Goal: Transaction & Acquisition: Purchase product/service

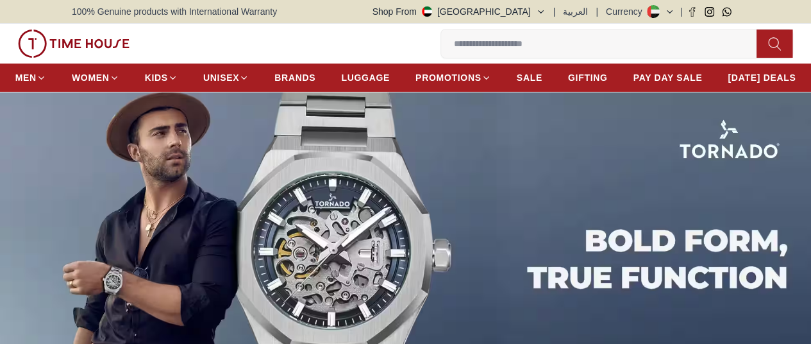
click at [130, 197] on img at bounding box center [405, 239] width 811 height 295
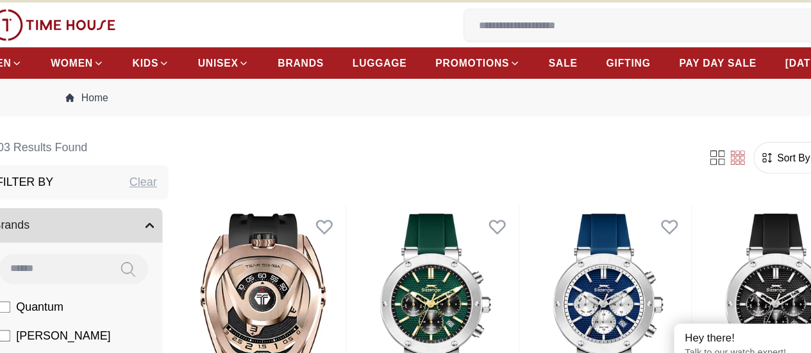
click at [441, 56] on input at bounding box center [604, 44] width 326 height 26
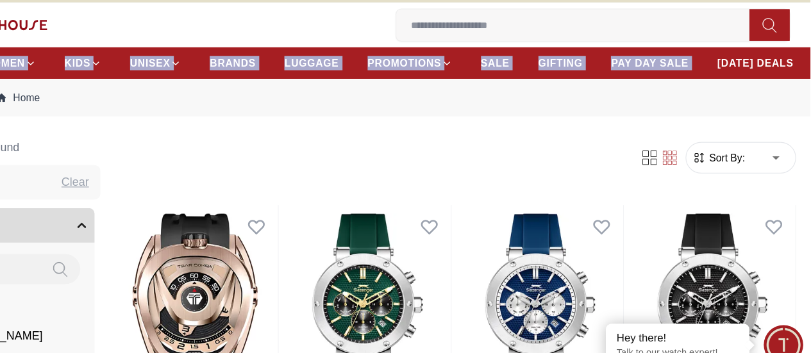
drag, startPoint x: 739, startPoint y: 112, endPoint x: 817, endPoint y: 76, distance: 86.4
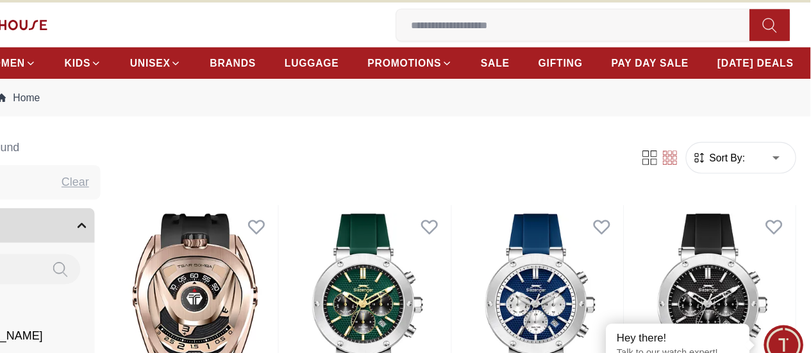
click at [379, 26] on div "0 Wishlist My Bag Trending Searches Police Casio Women [PERSON_NAME] Watch Seik…" at bounding box center [406, 44] width 786 height 40
click at [441, 42] on input at bounding box center [604, 44] width 326 height 26
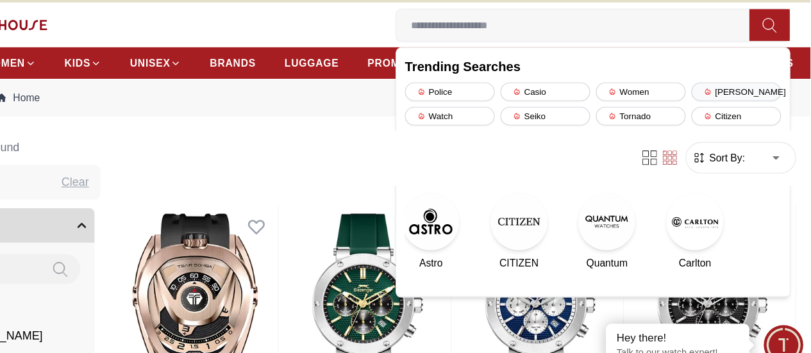
click at [705, 105] on div "[PERSON_NAME]" at bounding box center [745, 103] width 80 height 17
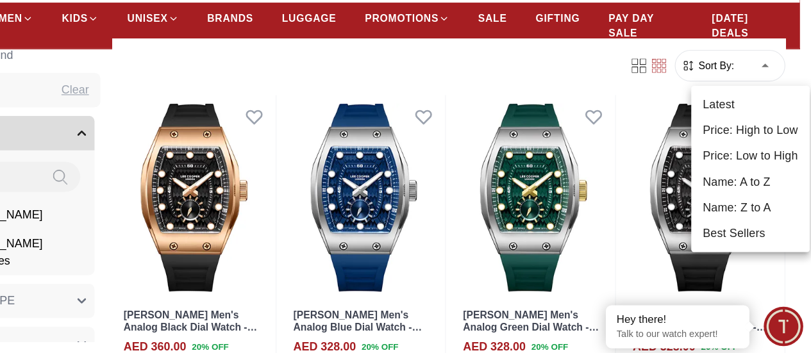
scroll to position [94, 0]
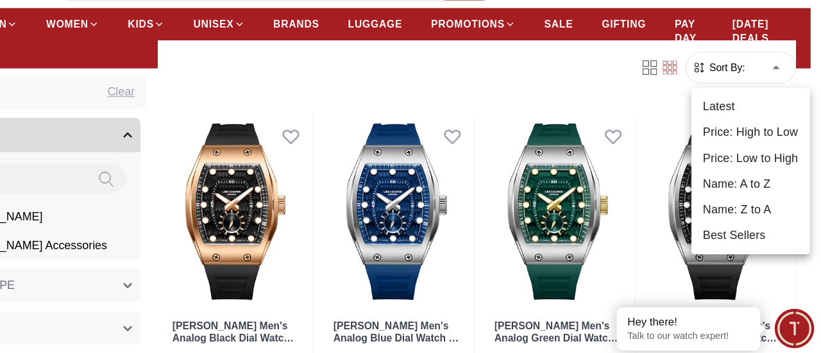
click at [755, 181] on li "Price: Low to High" at bounding box center [758, 176] width 106 height 23
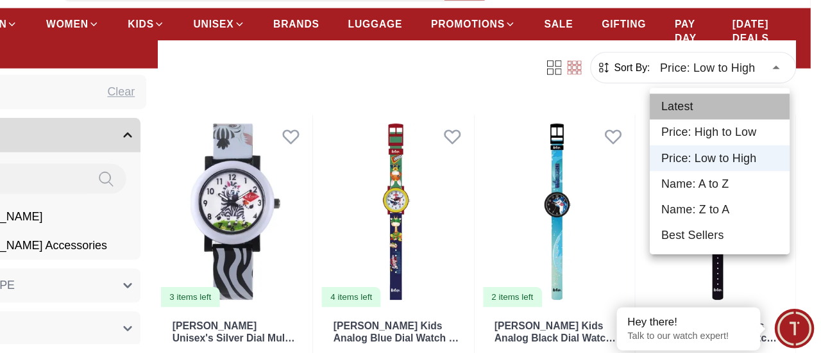
click at [723, 127] on li "Latest" at bounding box center [730, 130] width 125 height 23
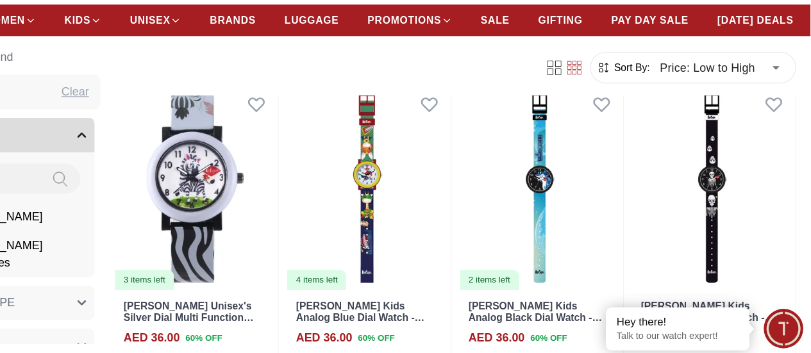
type input "*"
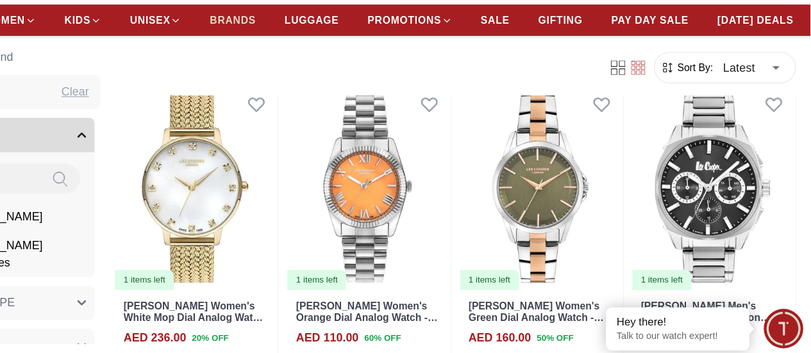
click at [316, 65] on link "BRANDS" at bounding box center [294, 53] width 41 height 23
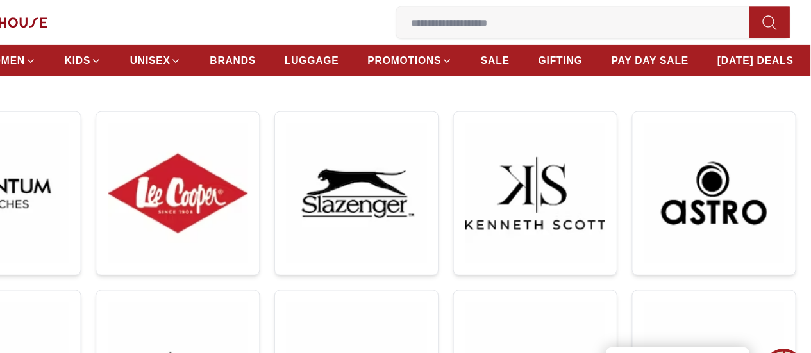
scroll to position [173, 0]
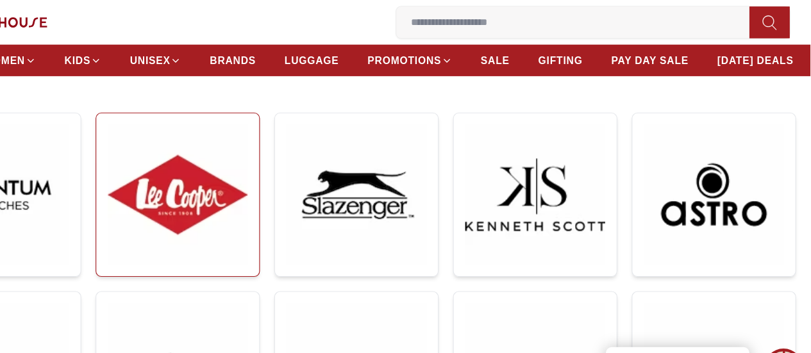
click at [218, 178] on img at bounding box center [245, 174] width 125 height 125
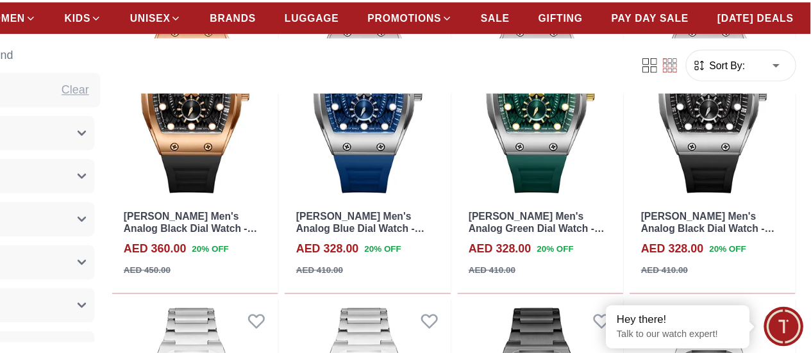
scroll to position [580, 0]
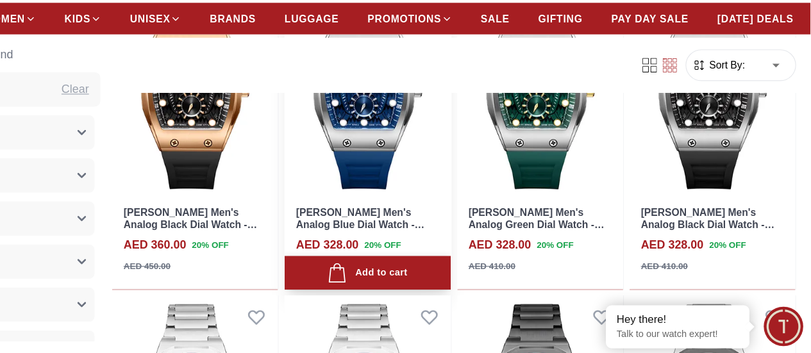
click at [447, 290] on div "Add to cart" at bounding box center [415, 281] width 71 height 17
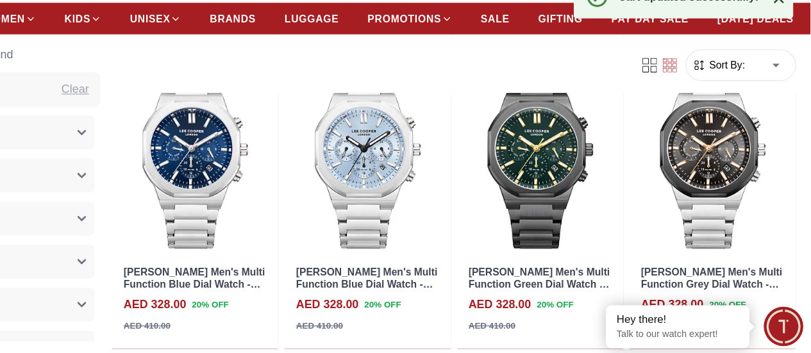
scroll to position [842, 0]
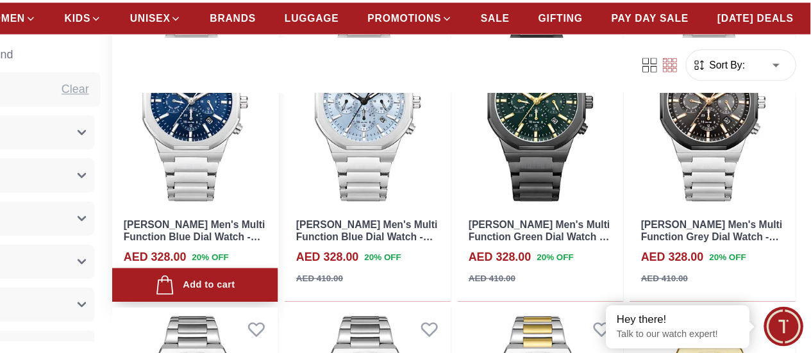
click at [291, 301] on div "Add to cart" at bounding box center [261, 291] width 71 height 17
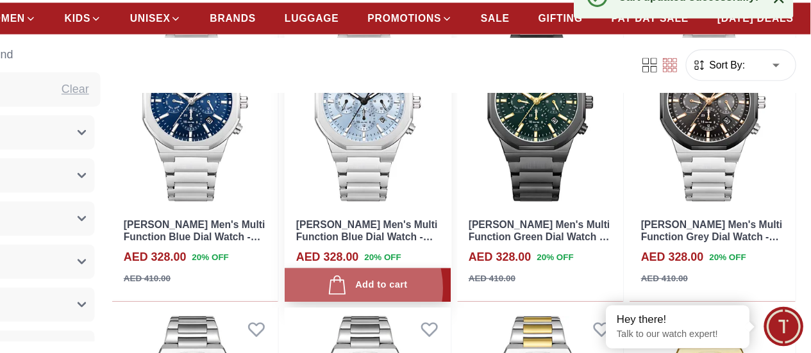
click at [430, 301] on div "Add to cart" at bounding box center [415, 291] width 71 height 17
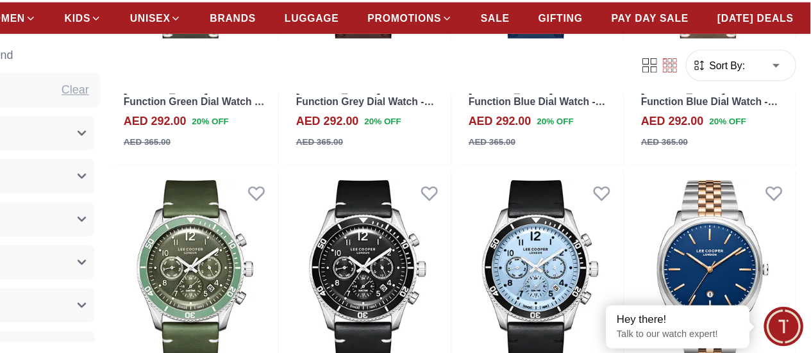
scroll to position [1514, 0]
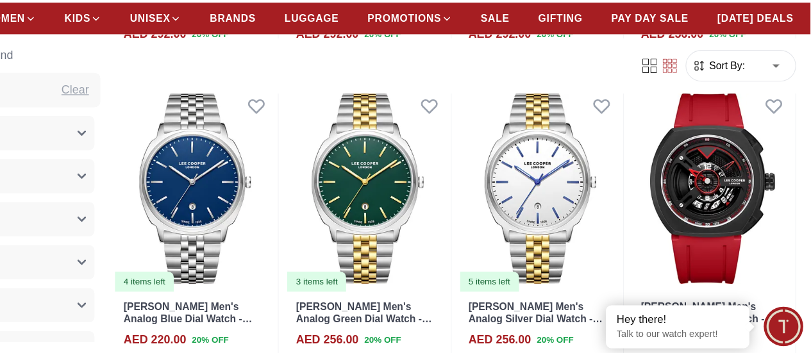
scroll to position [1867, 0]
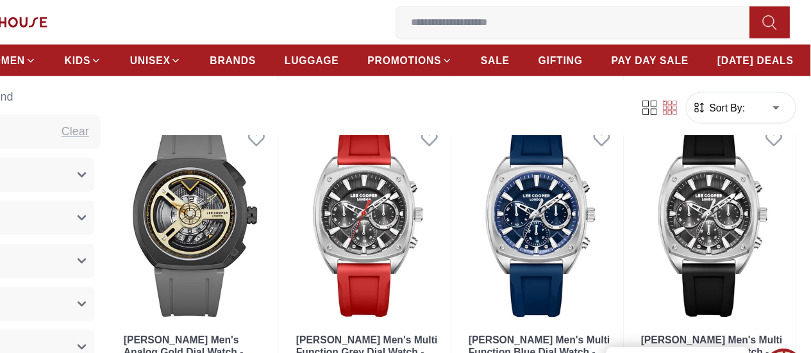
scroll to position [2406, 0]
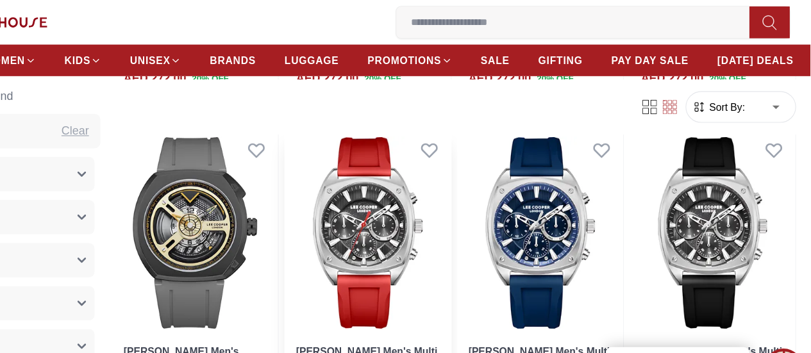
click at [453, 154] on img at bounding box center [415, 208] width 148 height 187
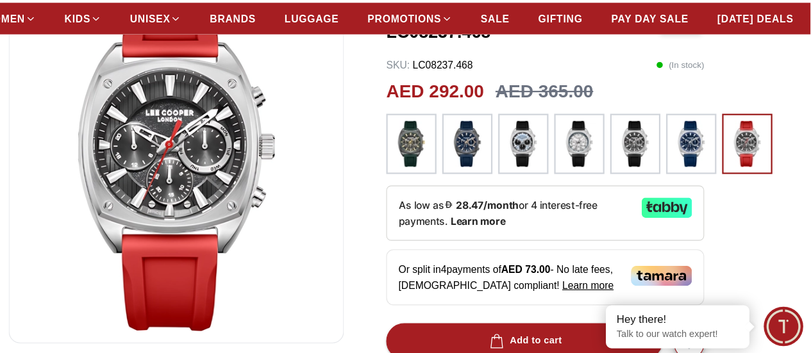
scroll to position [146, 0]
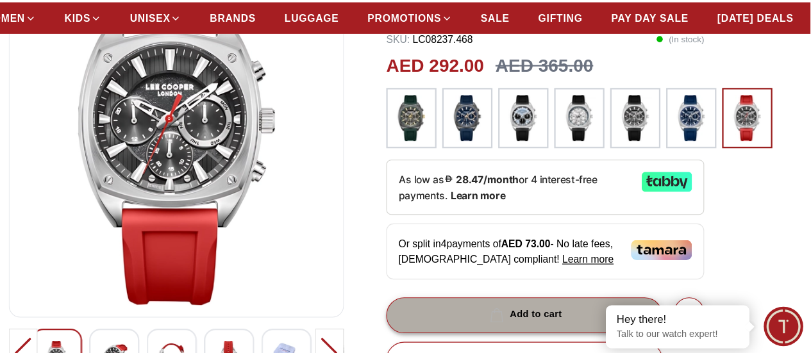
click at [561, 318] on button "Add to cart" at bounding box center [555, 319] width 247 height 32
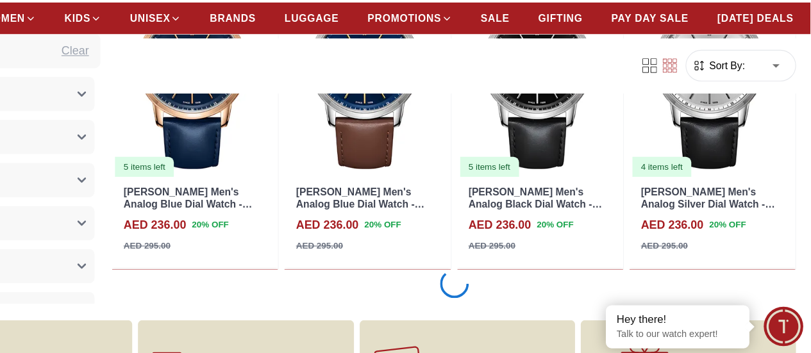
scroll to position [3058, 0]
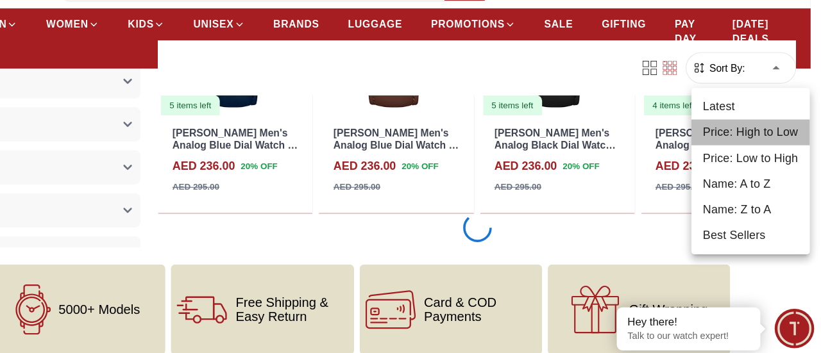
click at [747, 149] on li "Price: High to Low" at bounding box center [758, 153] width 106 height 23
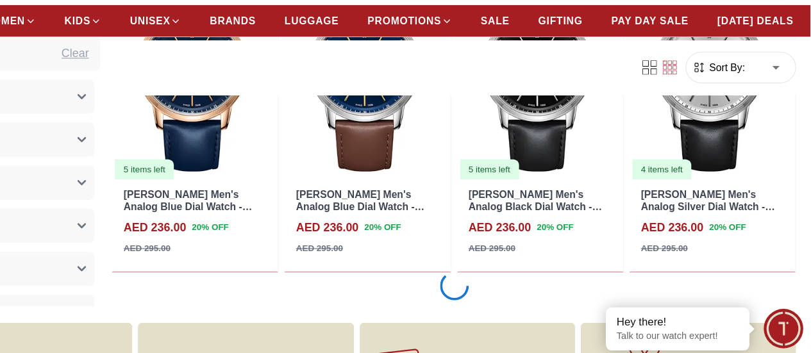
type input "*"
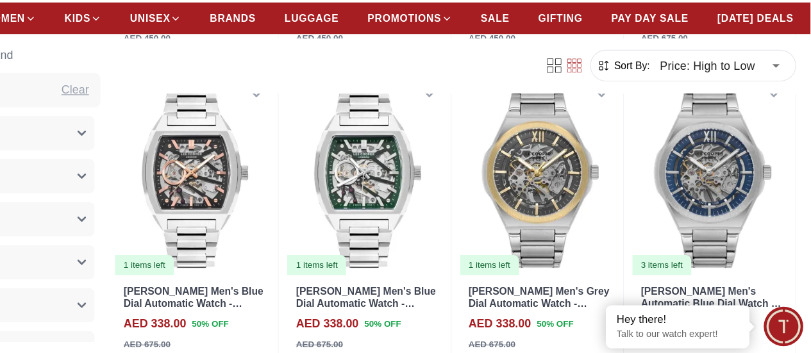
scroll to position [1606, 0]
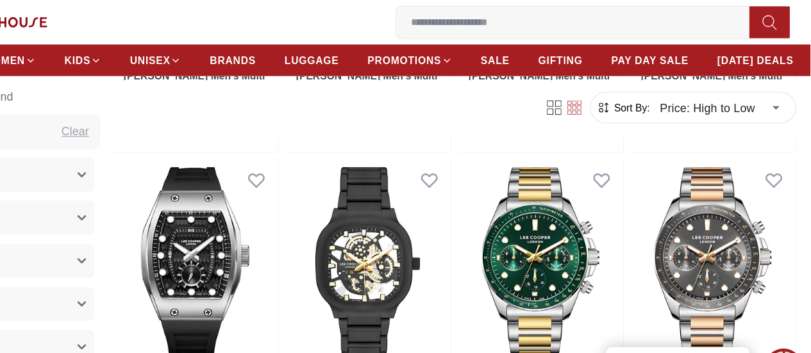
scroll to position [2637, 0]
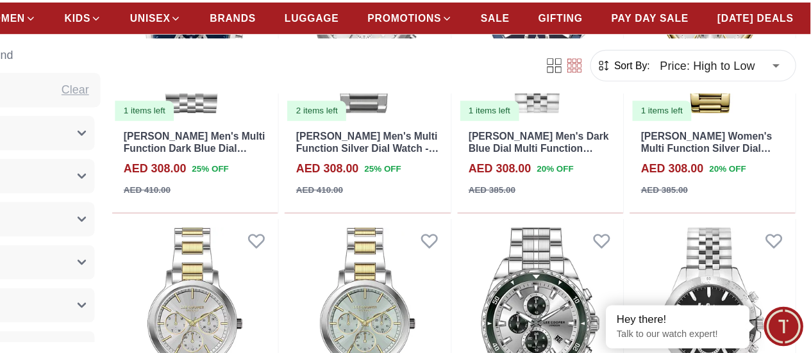
scroll to position [4308, 0]
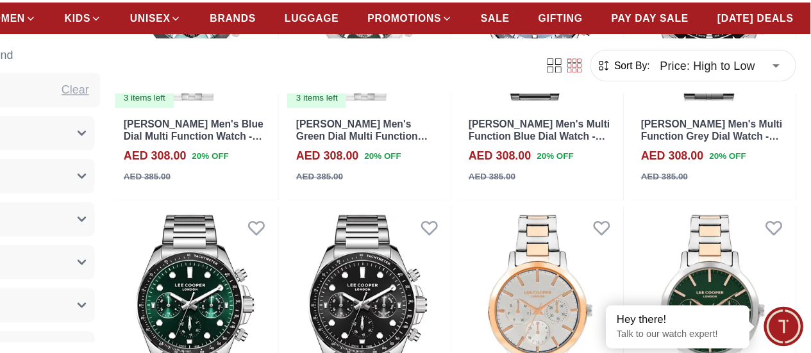
scroll to position [4776, 0]
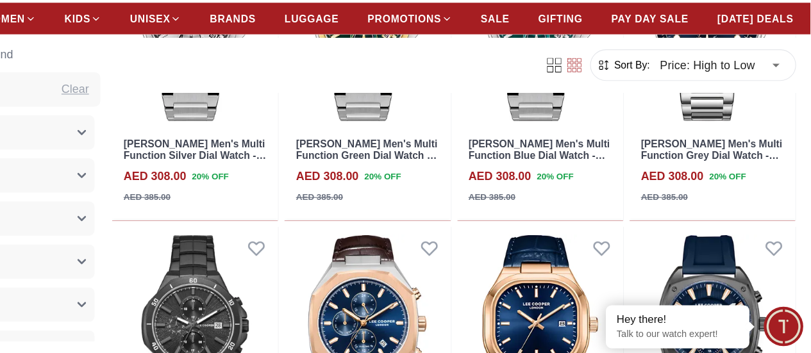
scroll to position [5584, 0]
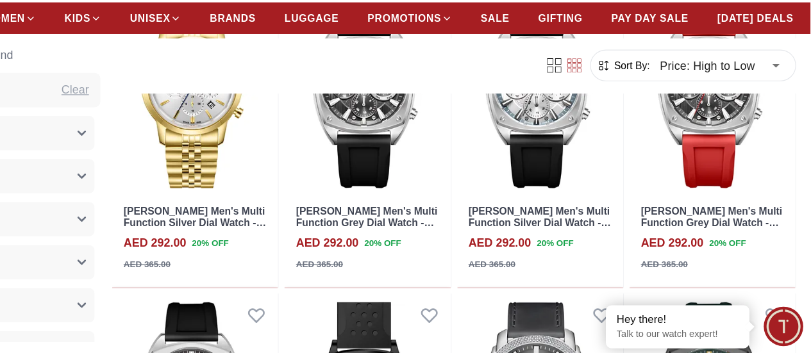
scroll to position [6612, 0]
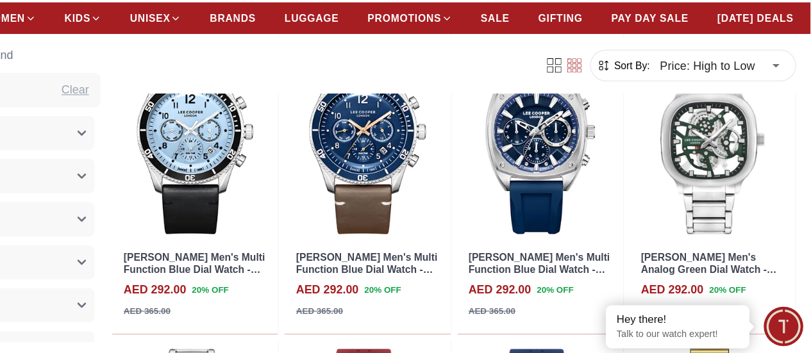
scroll to position [7459, 0]
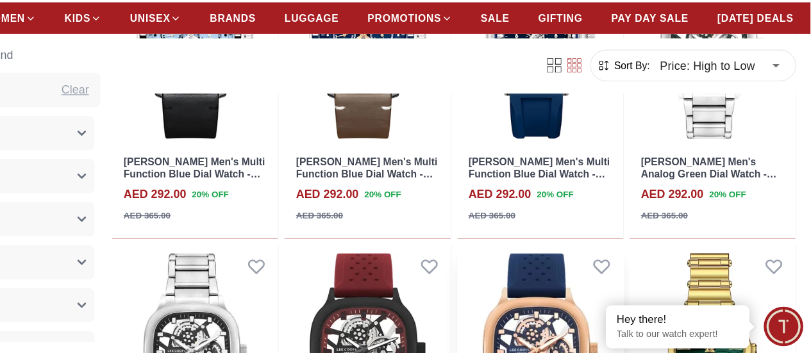
drag, startPoint x: 817, startPoint y: 346, endPoint x: 622, endPoint y: 242, distance: 221.2
click at [622, 257] on img at bounding box center [570, 350] width 148 height 187
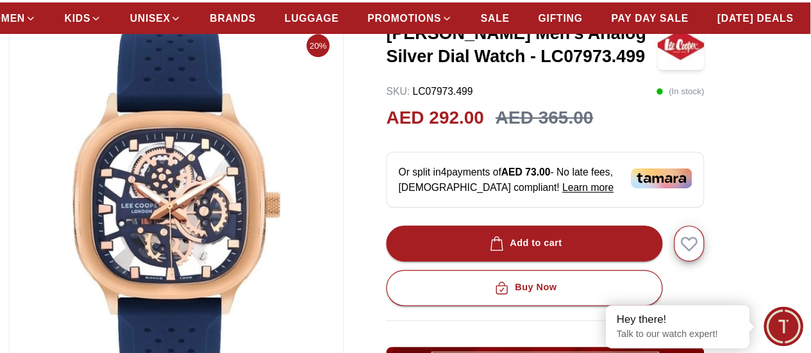
scroll to position [134, 0]
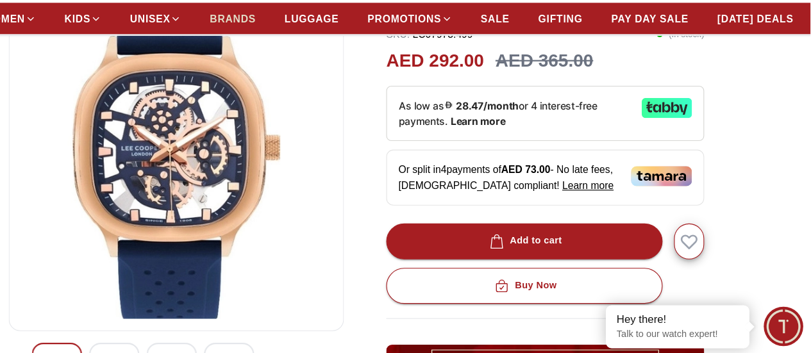
click at [316, 60] on span "BRANDS" at bounding box center [294, 53] width 41 height 13
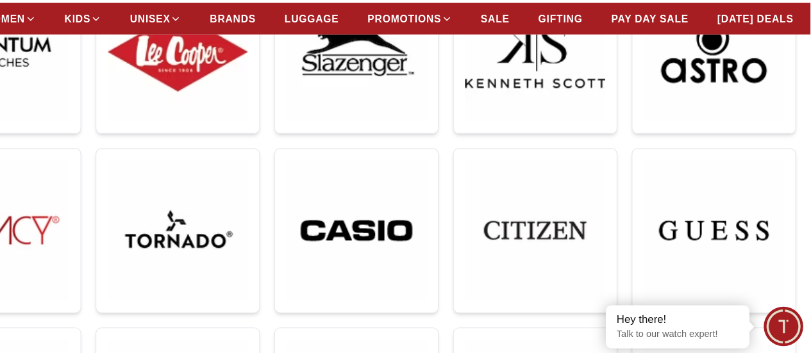
scroll to position [268, 0]
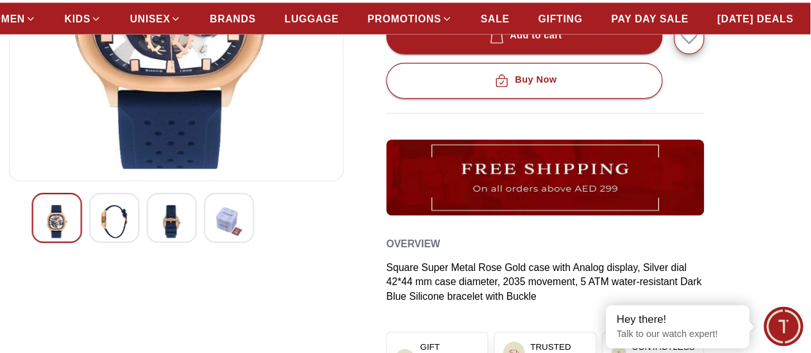
scroll to position [134, 0]
